Goal: Information Seeking & Learning: Learn about a topic

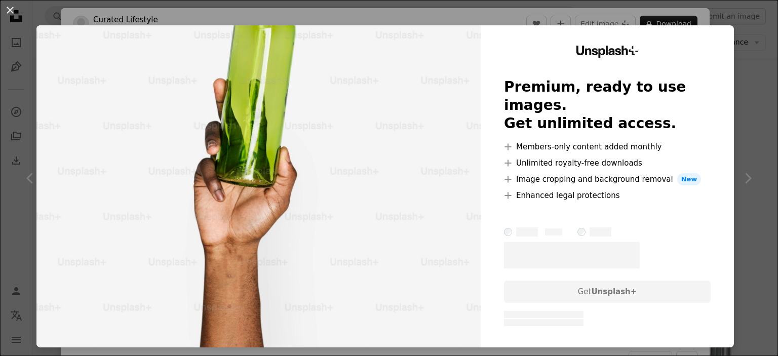
scroll to position [5354, 0]
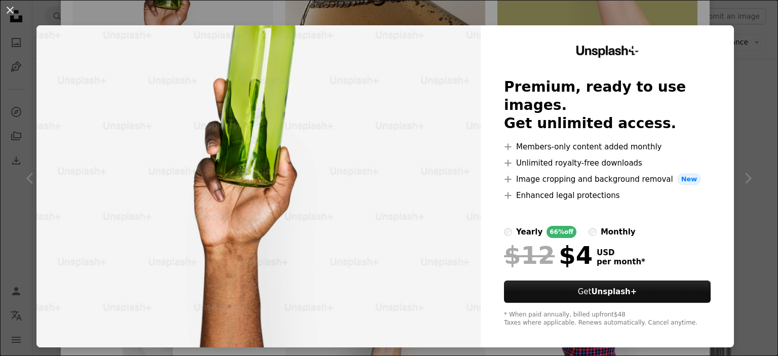
click at [744, 93] on div "An X shape Unsplash+ Premium, ready to use images. Get unlimited access. A plus…" at bounding box center [389, 178] width 778 height 356
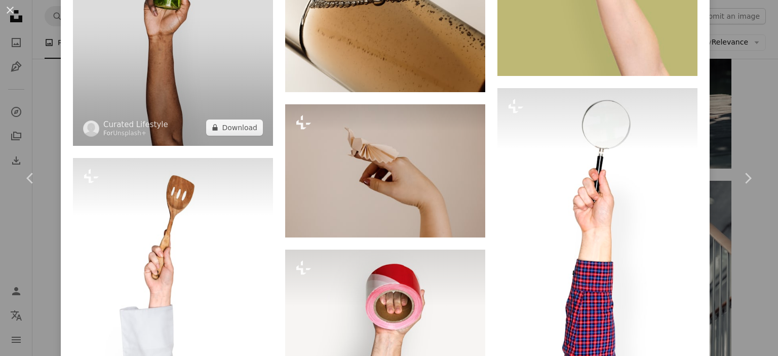
click at [148, 26] on img at bounding box center [173, 9] width 200 height 273
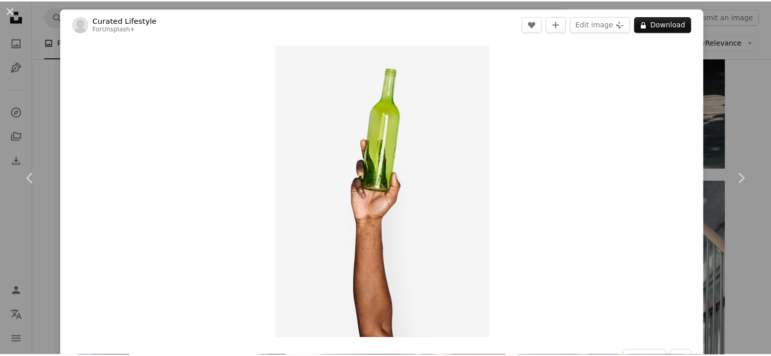
scroll to position [676, 0]
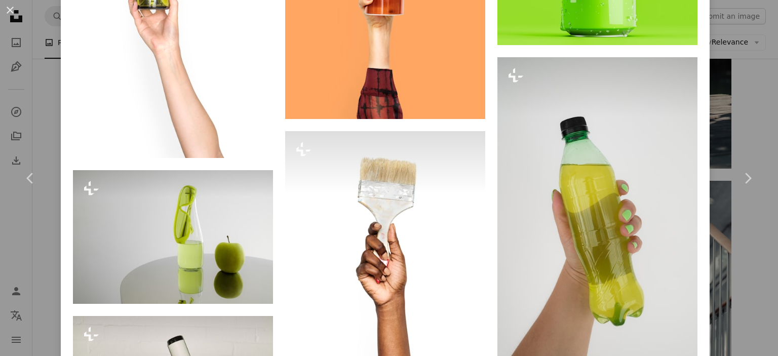
click at [745, 86] on div "An X shape Chevron left Chevron right Curated Lifestyle For Unsplash+ A heart A…" at bounding box center [389, 178] width 778 height 356
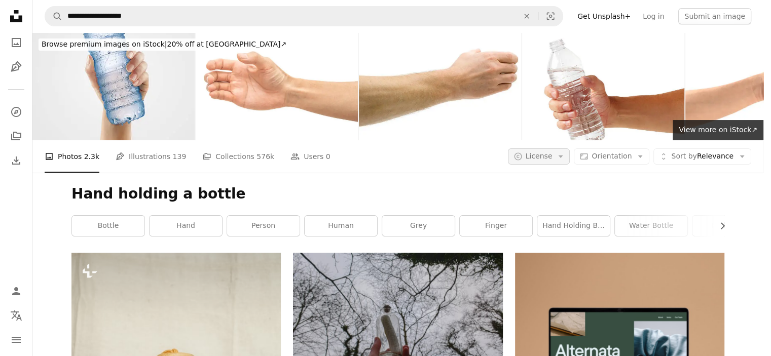
scroll to position [1757, 0]
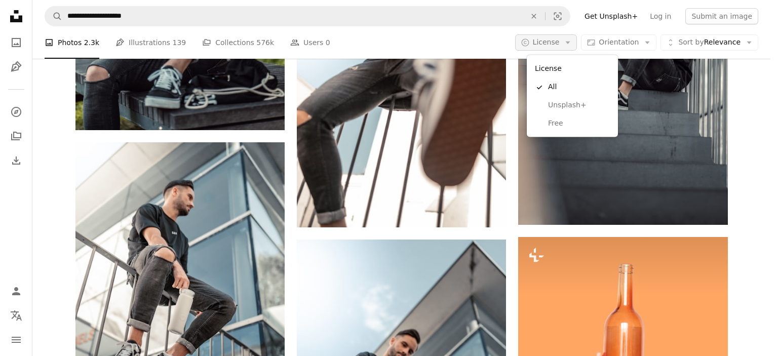
click at [562, 48] on button "A copyright icon © License Arrow down" at bounding box center [546, 42] width 62 height 16
click at [541, 124] on link "Free" at bounding box center [572, 124] width 83 height 18
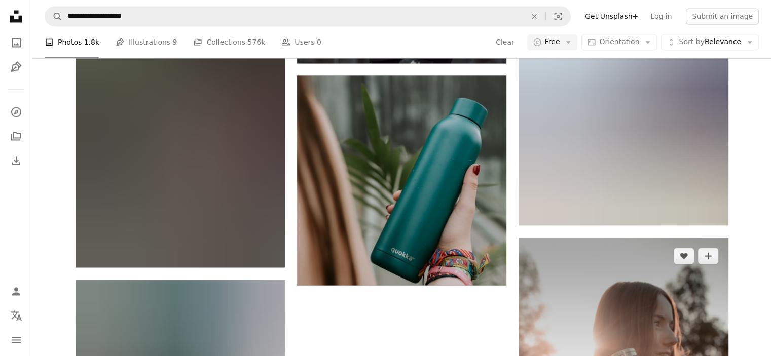
scroll to position [2568, 0]
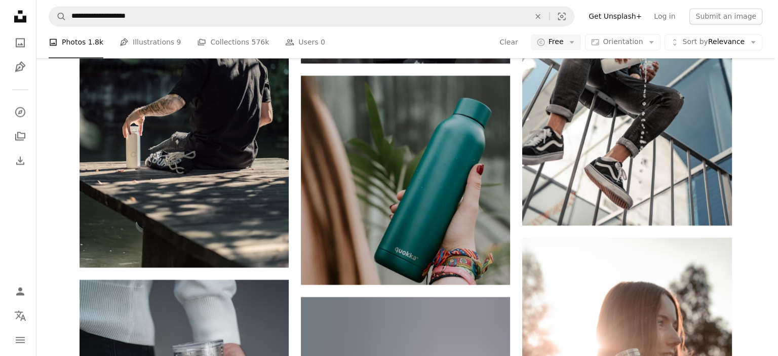
scroll to position [7925, 0]
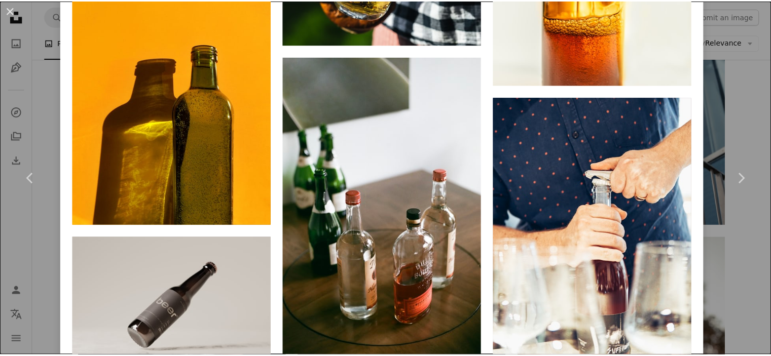
scroll to position [8765, 0]
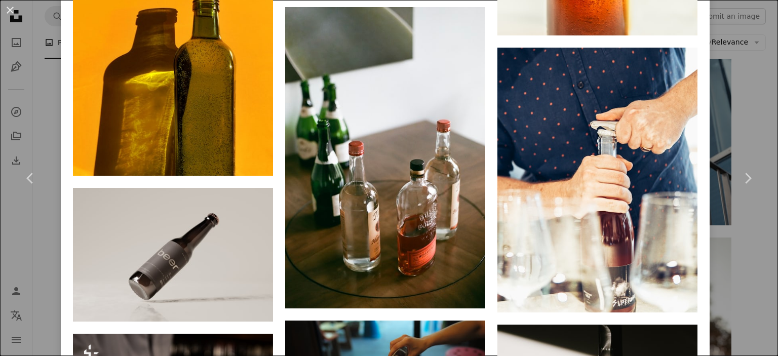
click at [744, 94] on div "An X shape Chevron left Chevron right Story Ninety-Four Available for hire A ch…" at bounding box center [389, 178] width 778 height 356
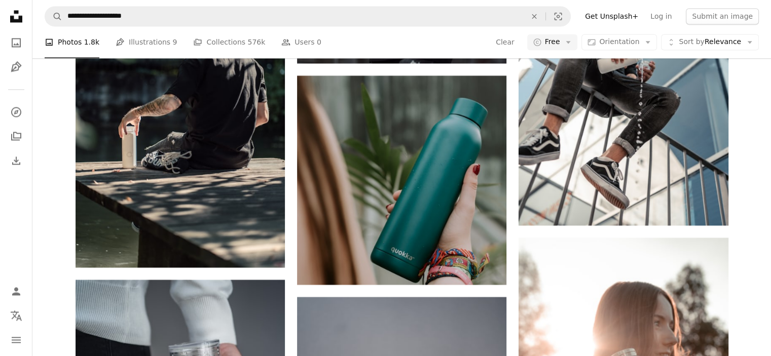
scroll to position [27116, 0]
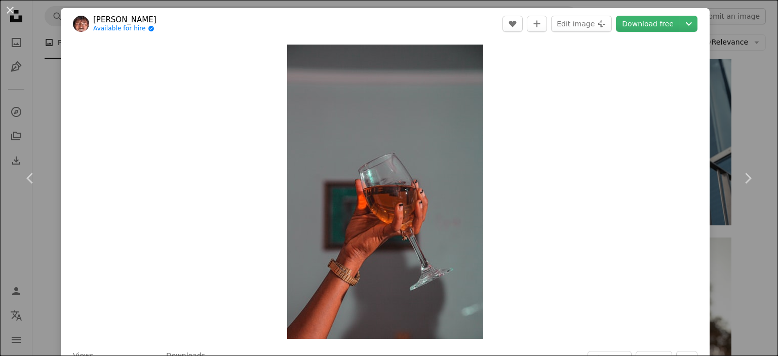
click at [722, 82] on div "An X shape Chevron left Chevron right [PERSON_NAME] Available for hire A checkm…" at bounding box center [389, 178] width 778 height 356
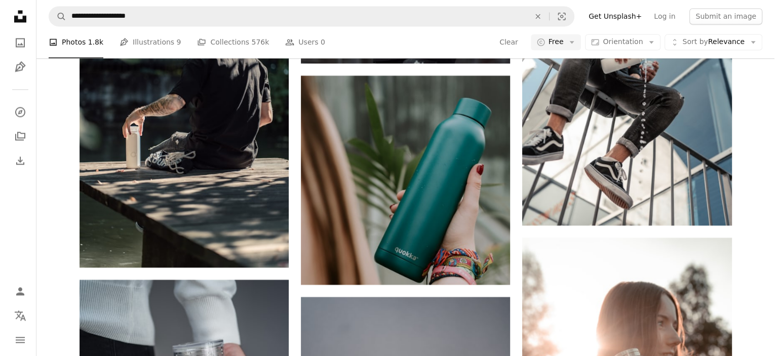
scroll to position [31846, 0]
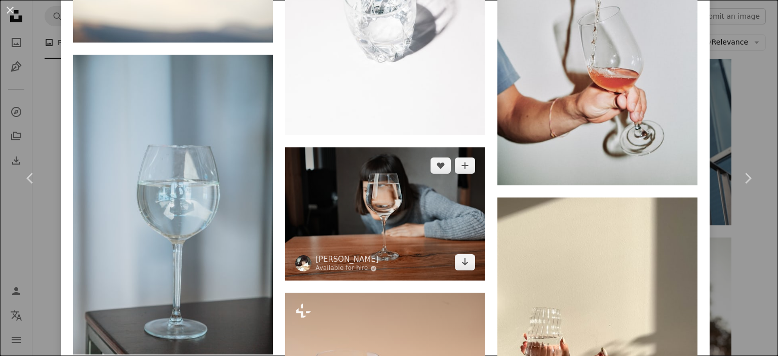
scroll to position [1622, 0]
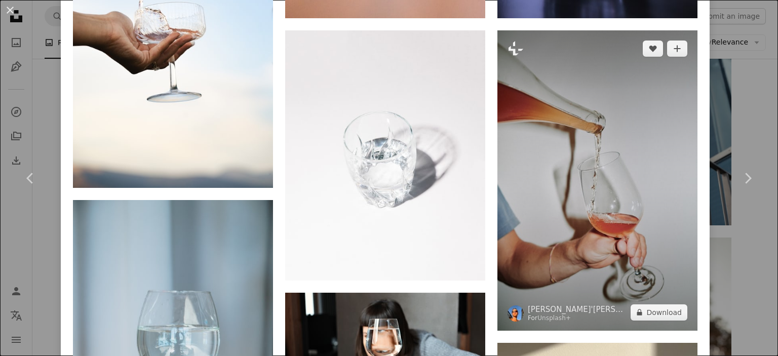
click at [547, 180] on img at bounding box center [598, 180] width 200 height 301
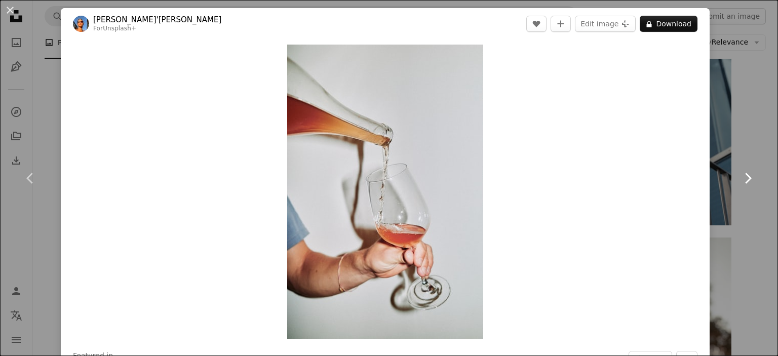
click at [730, 146] on link "Chevron right" at bounding box center [748, 178] width 61 height 97
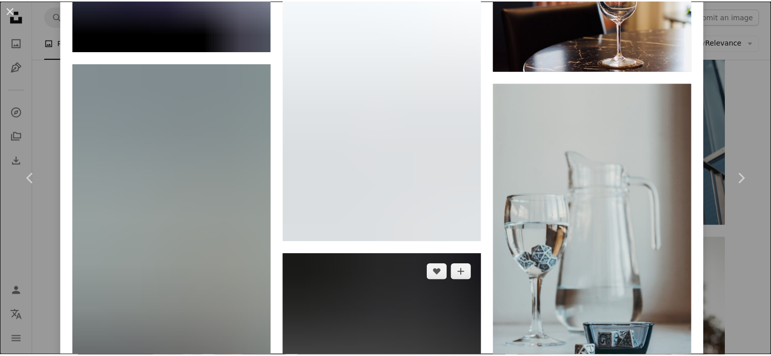
scroll to position [3285, 0]
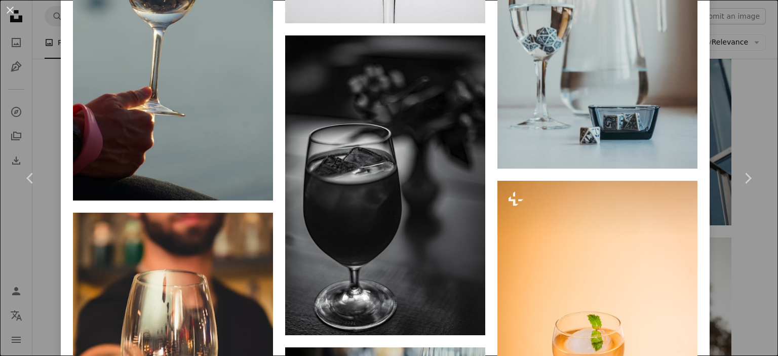
click at [756, 92] on div "An X shape Chevron left Chevron right [PERSON_NAME] Available for hire A checkm…" at bounding box center [389, 178] width 778 height 356
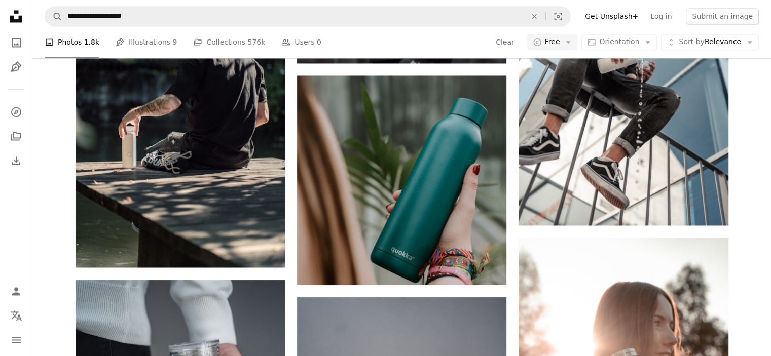
scroll to position [45632, 0]
